Goal: Find specific page/section: Find specific page/section

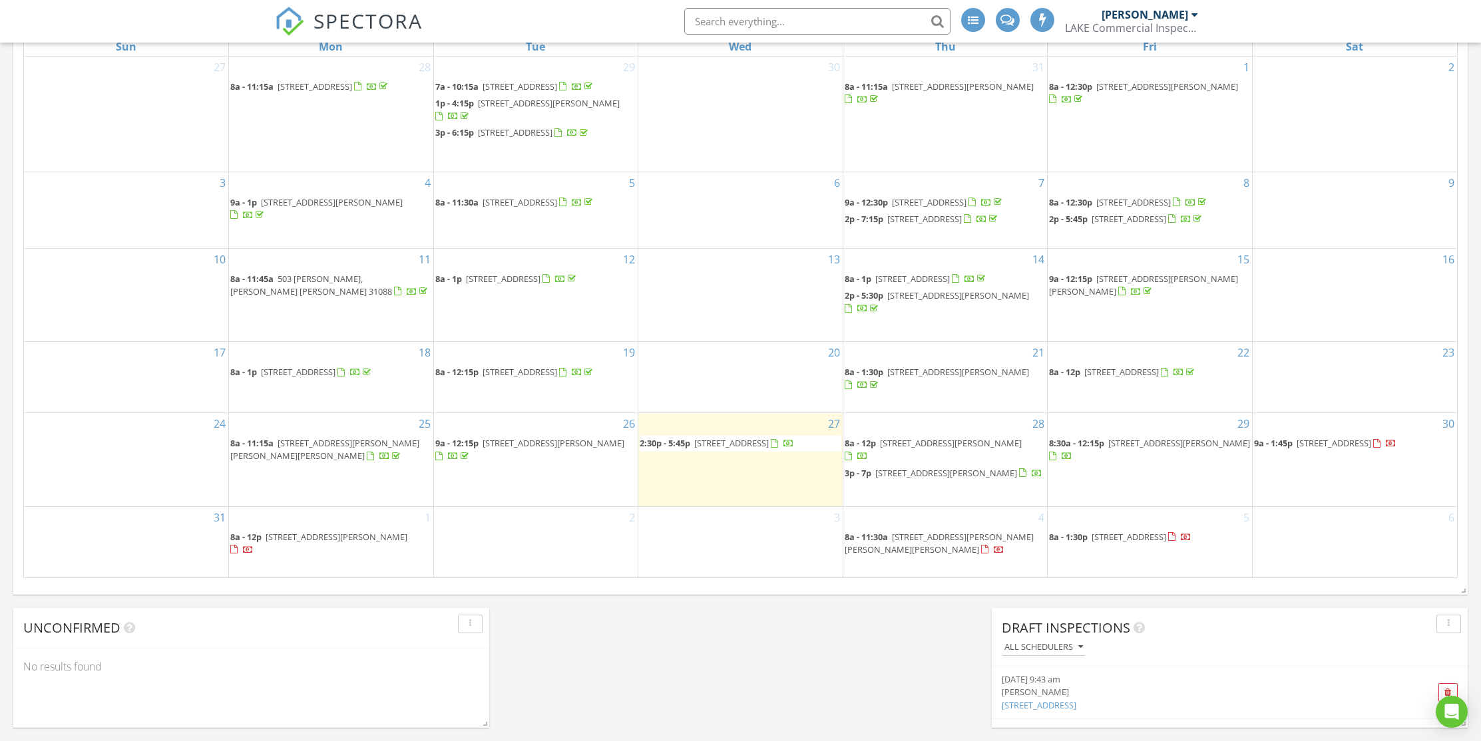
scroll to position [1232, 1501]
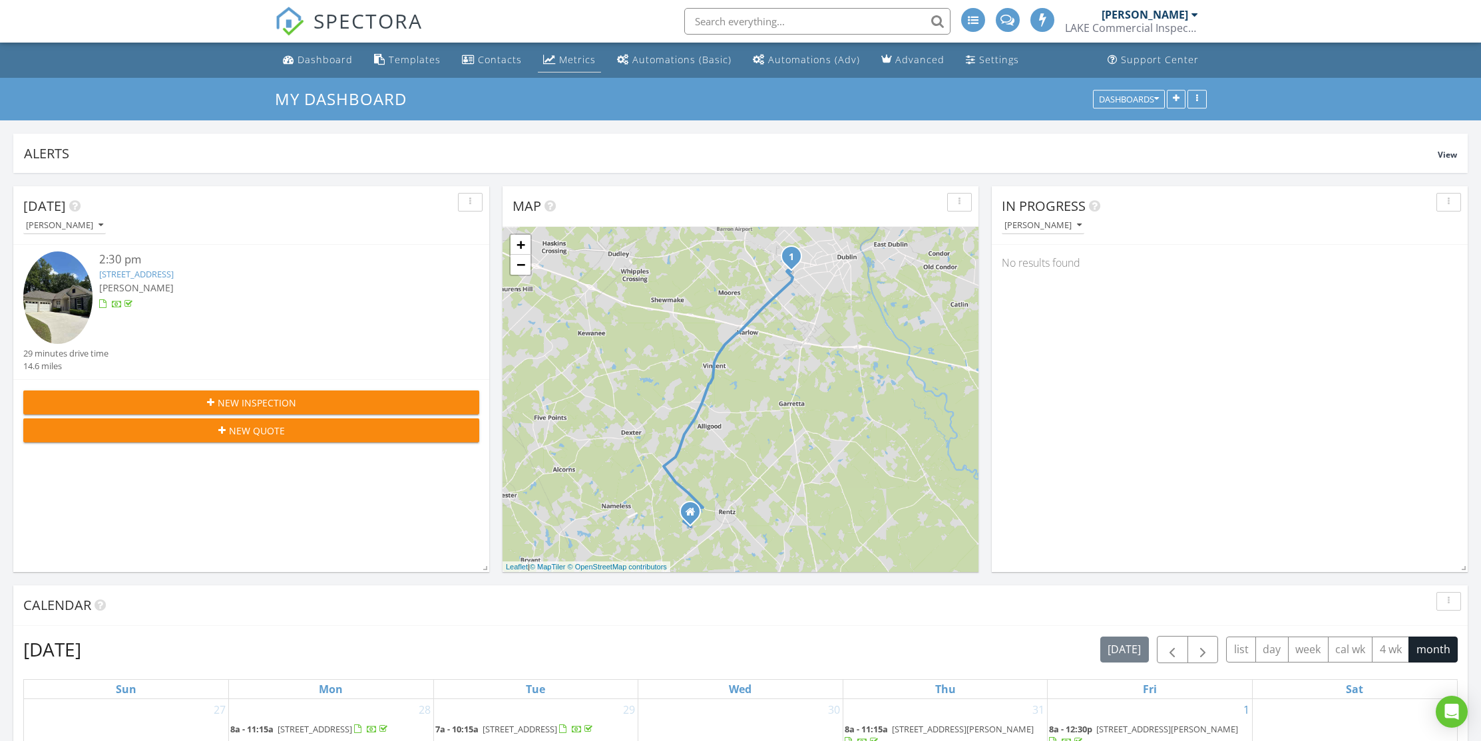
click at [579, 50] on link "Metrics" at bounding box center [569, 60] width 63 height 25
